Goal: Information Seeking & Learning: Learn about a topic

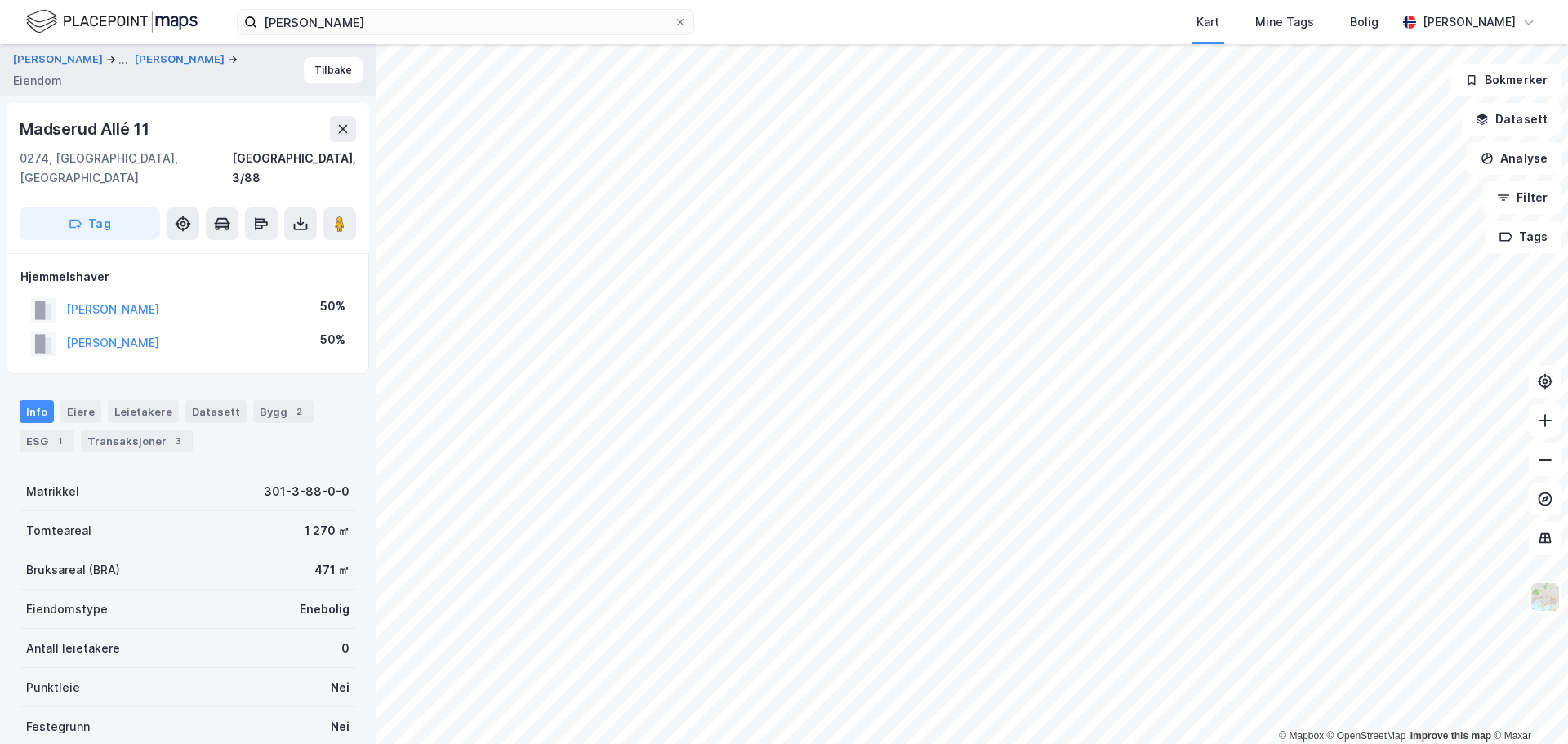
scroll to position [3, 0]
drag, startPoint x: 215, startPoint y: 320, endPoint x: 64, endPoint y: 326, distance: 151.1
click at [64, 326] on div "[PERSON_NAME] 50%" at bounding box center [187, 340] width 335 height 33
copy button "[PERSON_NAME]"
click at [146, 426] on div "Transaksjoner 3" at bounding box center [137, 437] width 112 height 23
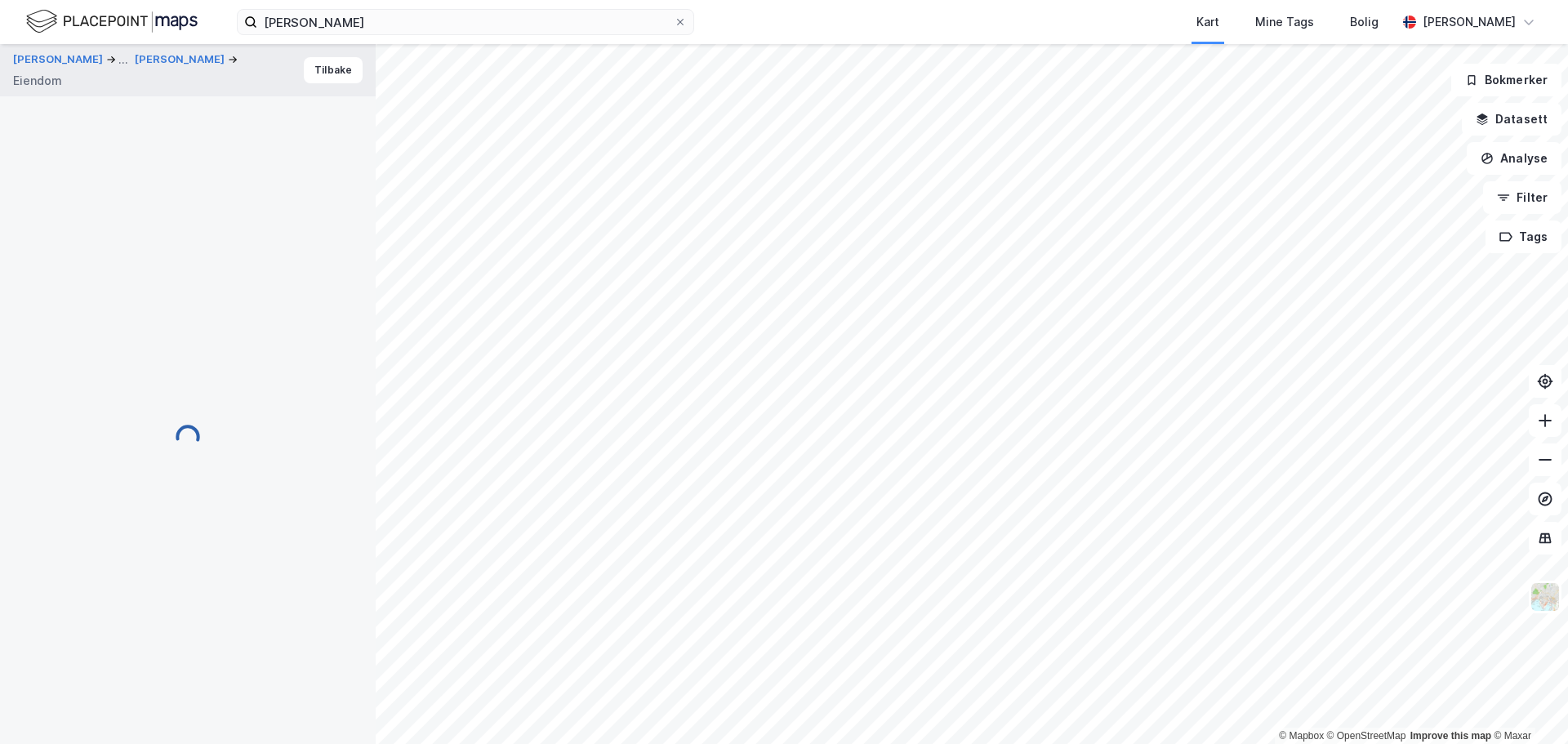
scroll to position [11, 0]
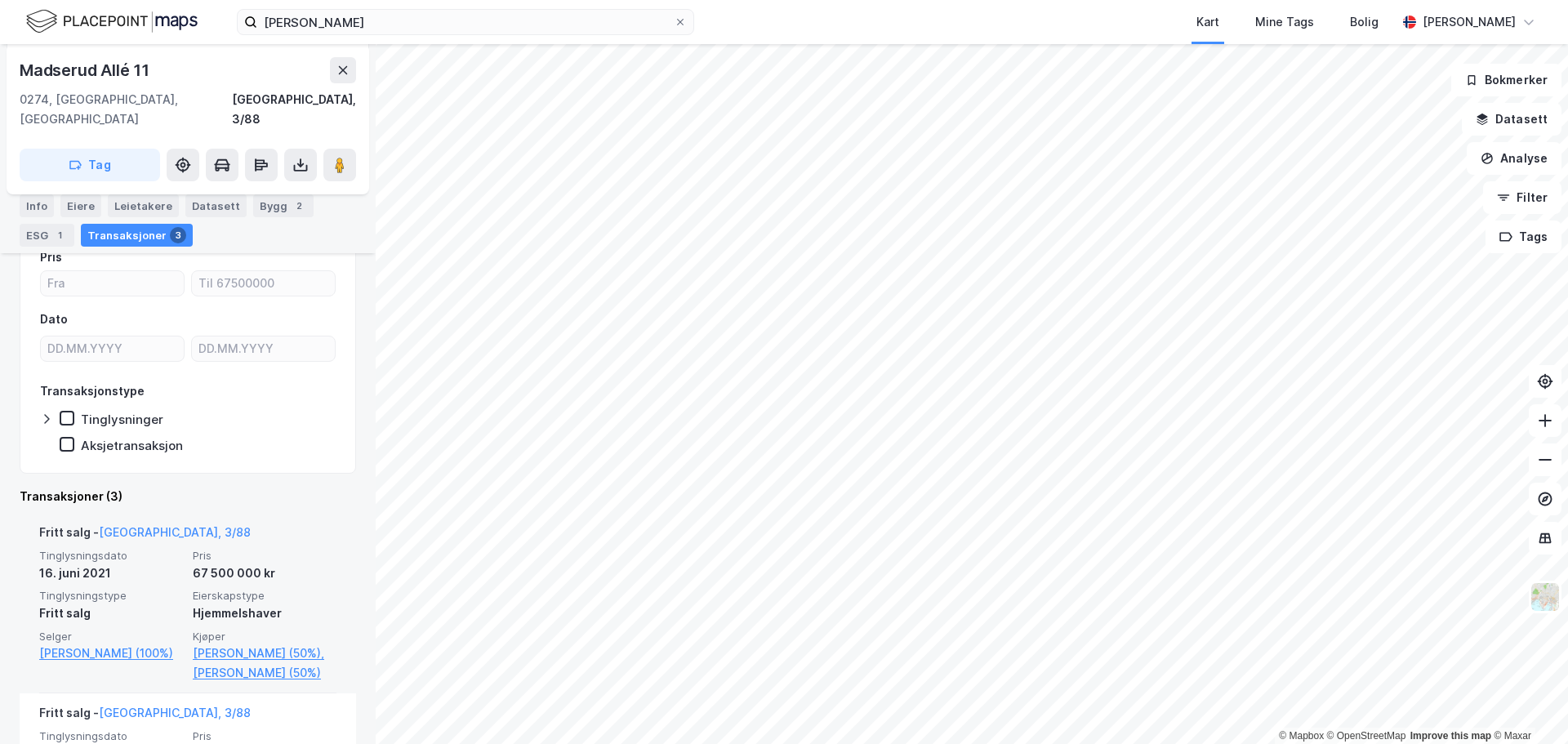
scroll to position [327, 0]
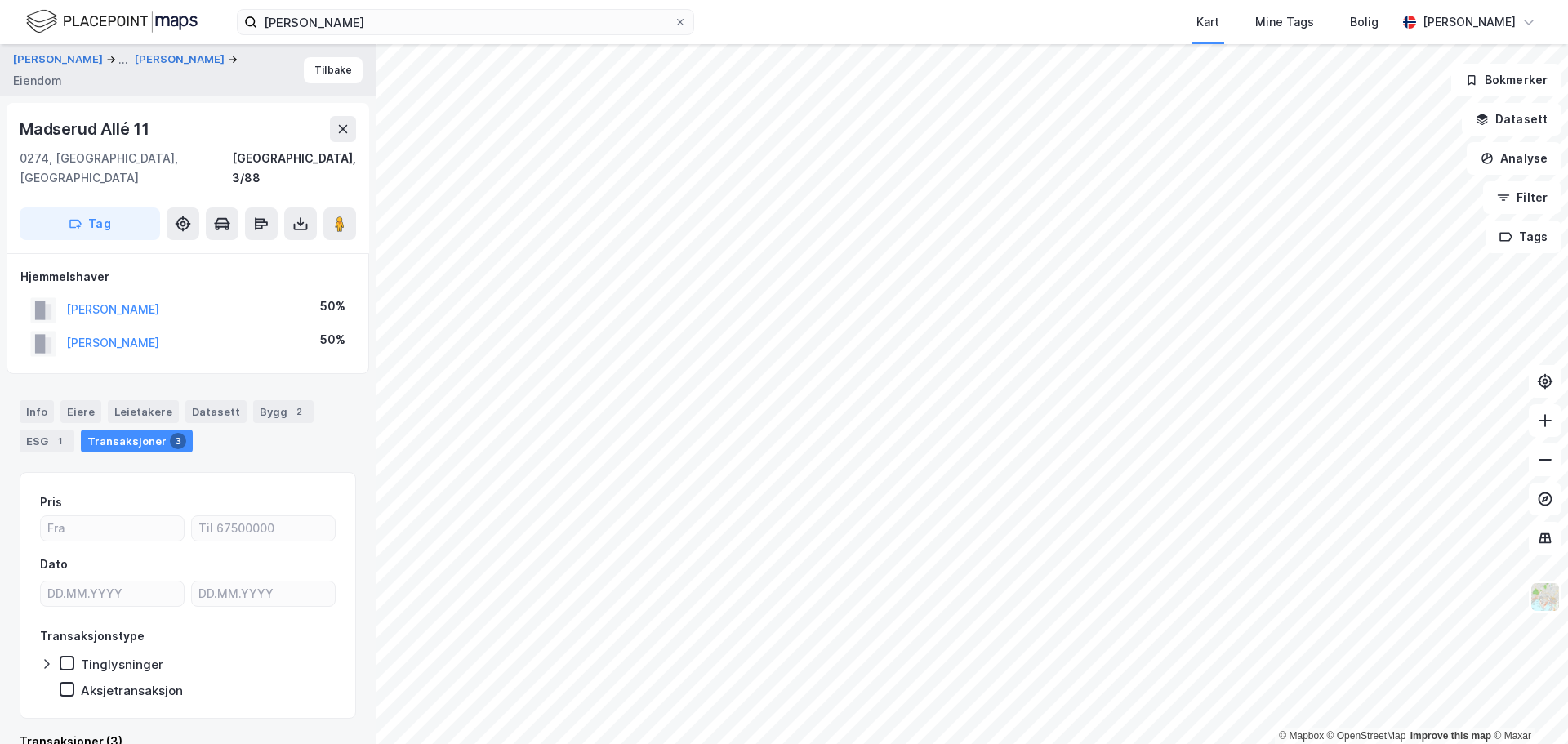
scroll to position [14, 0]
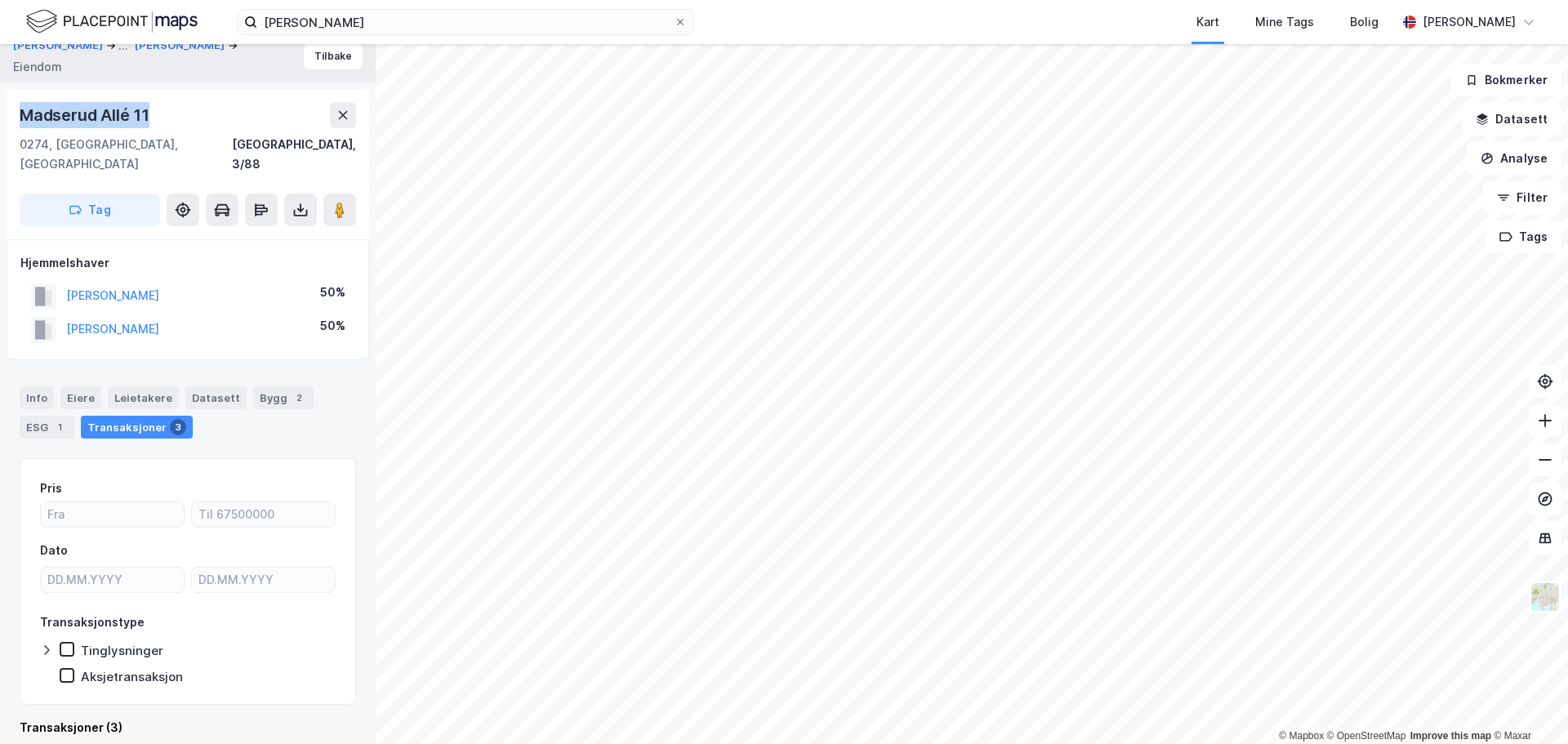
drag, startPoint x: 94, startPoint y: 120, endPoint x: 21, endPoint y: 125, distance: 73.2
click at [21, 125] on div "Madserud Allé 11" at bounding box center [187, 115] width 337 height 26
copy div "Madserud Allé 11"
